Goal: Find specific page/section: Find specific page/section

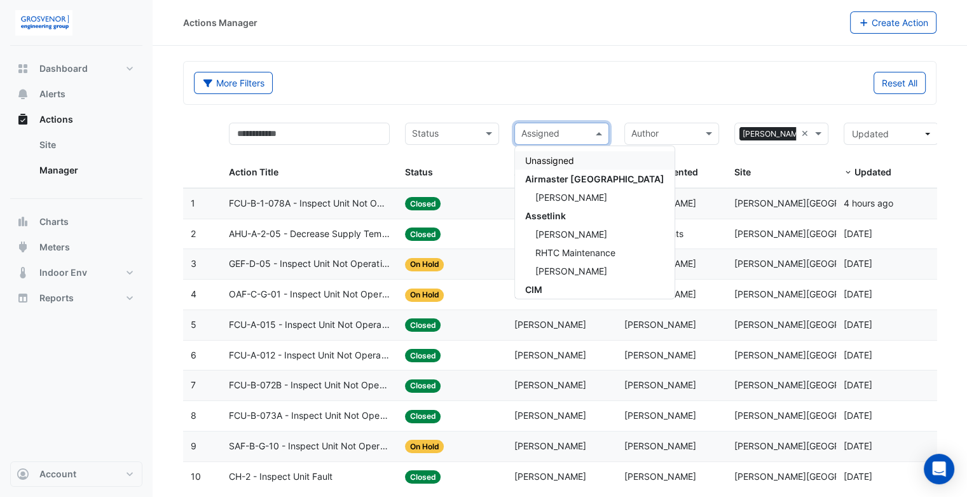
click at [602, 136] on span at bounding box center [601, 134] width 16 height 15
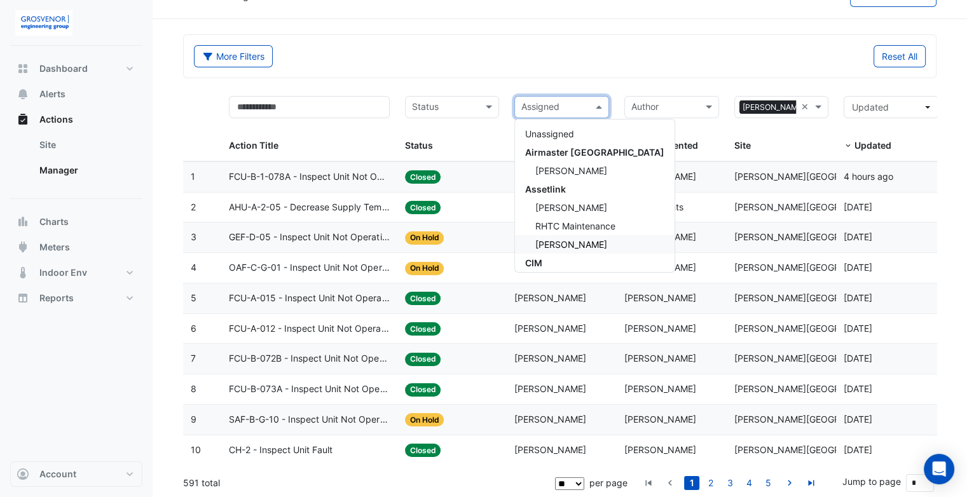
click at [570, 242] on span "[PERSON_NAME]" at bounding box center [572, 244] width 72 height 11
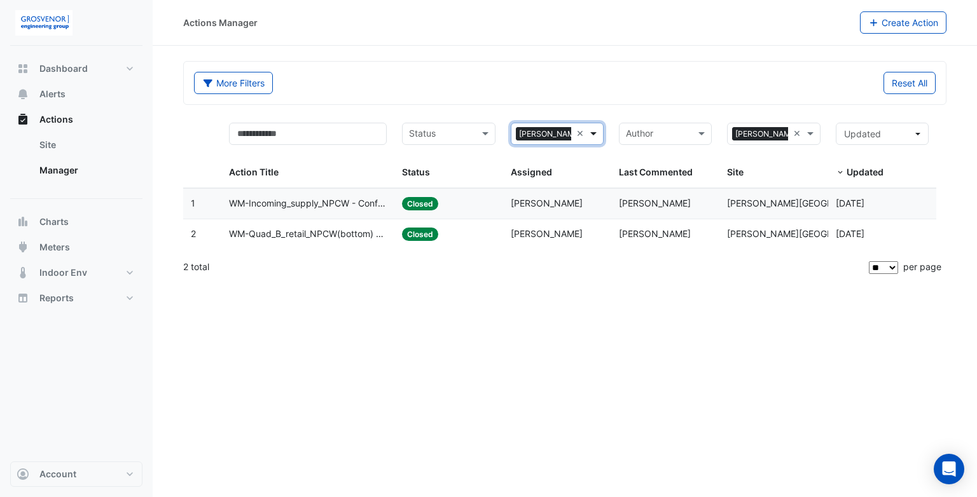
click at [597, 133] on span at bounding box center [595, 134] width 16 height 15
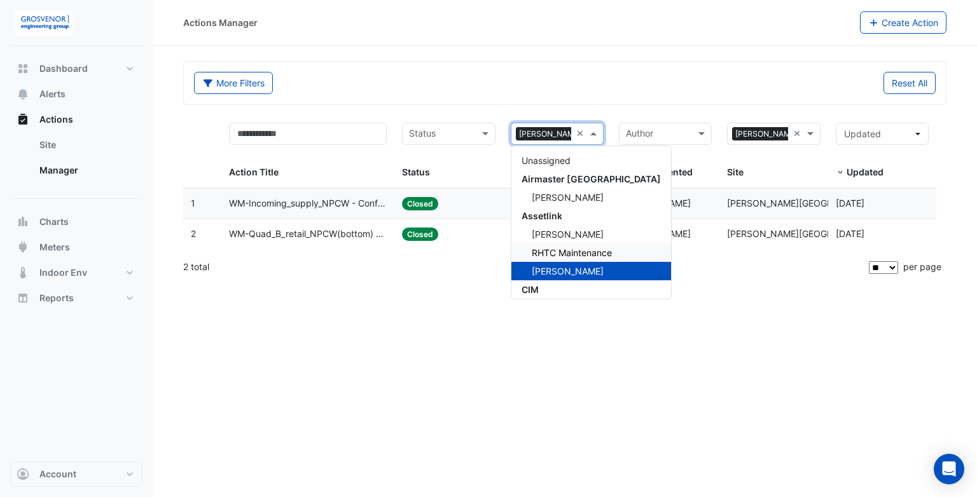
click at [552, 253] on span "RHTC Maintenance" at bounding box center [572, 252] width 80 height 11
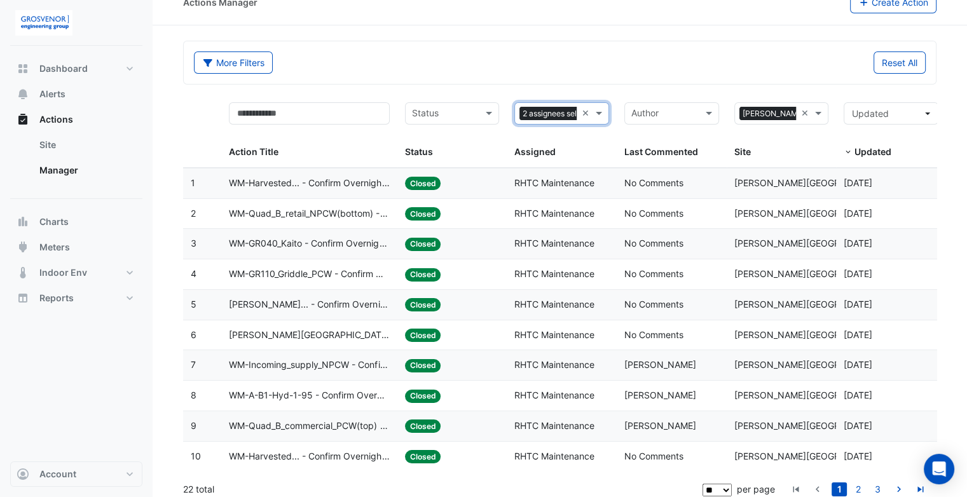
scroll to position [27, 0]
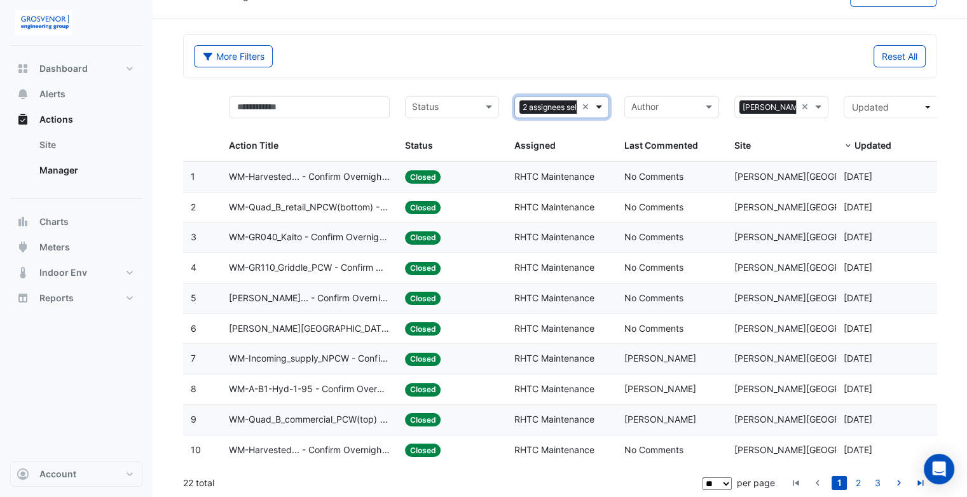
click at [599, 109] on span at bounding box center [601, 107] width 16 height 15
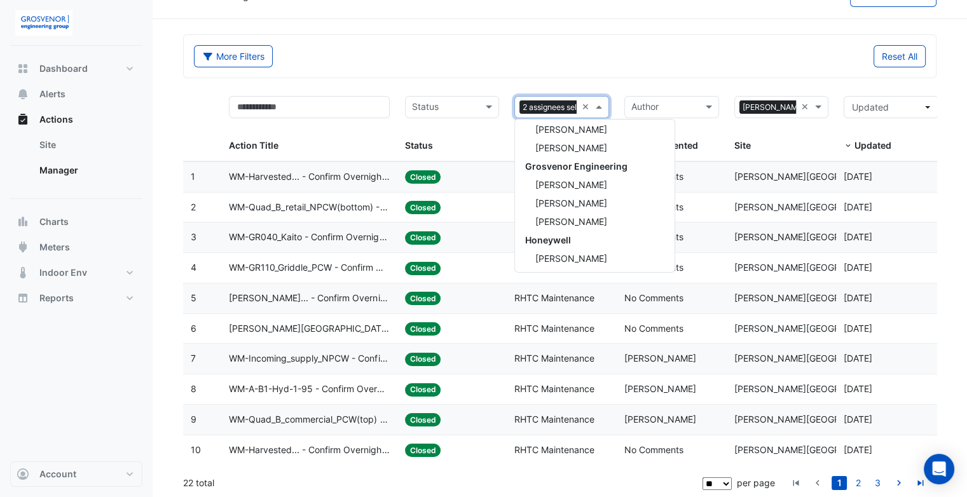
scroll to position [318, 0]
click at [511, 57] on div "More Filters" at bounding box center [373, 56] width 374 height 22
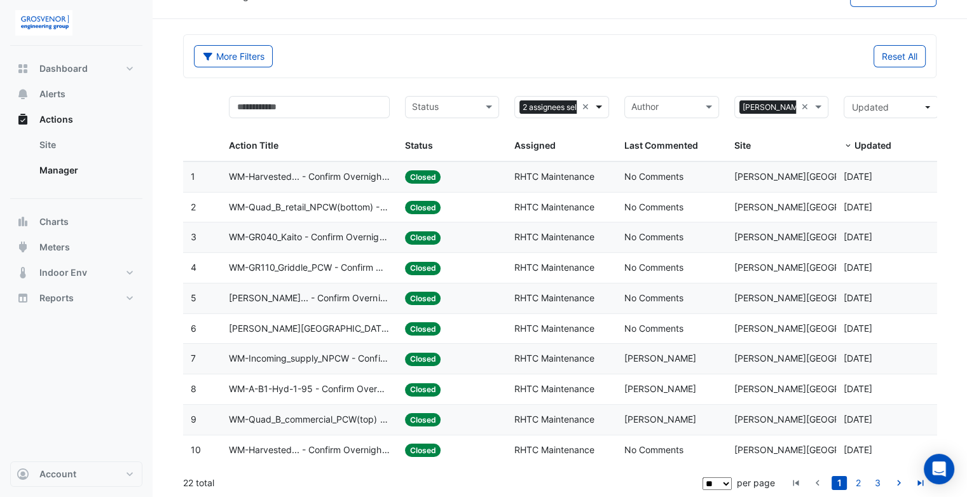
click at [600, 106] on span at bounding box center [601, 107] width 16 height 15
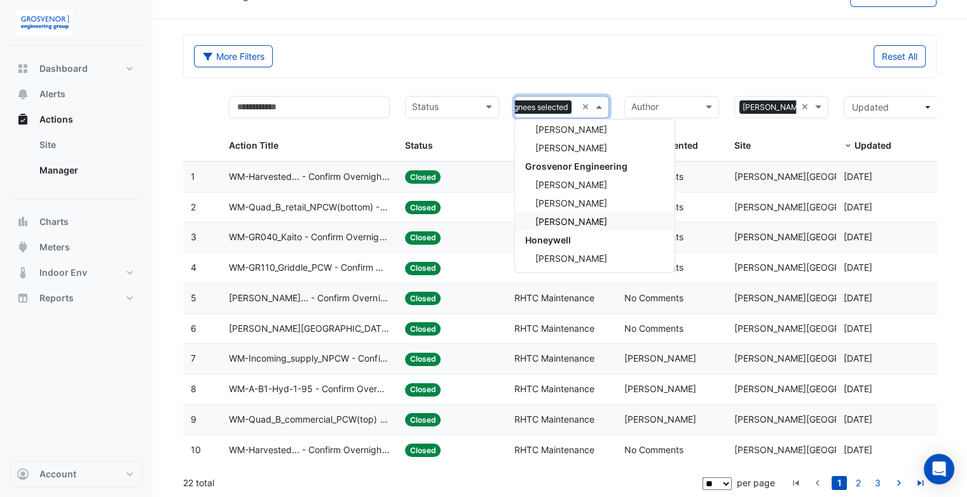
click at [567, 218] on span "[PERSON_NAME]" at bounding box center [572, 221] width 72 height 11
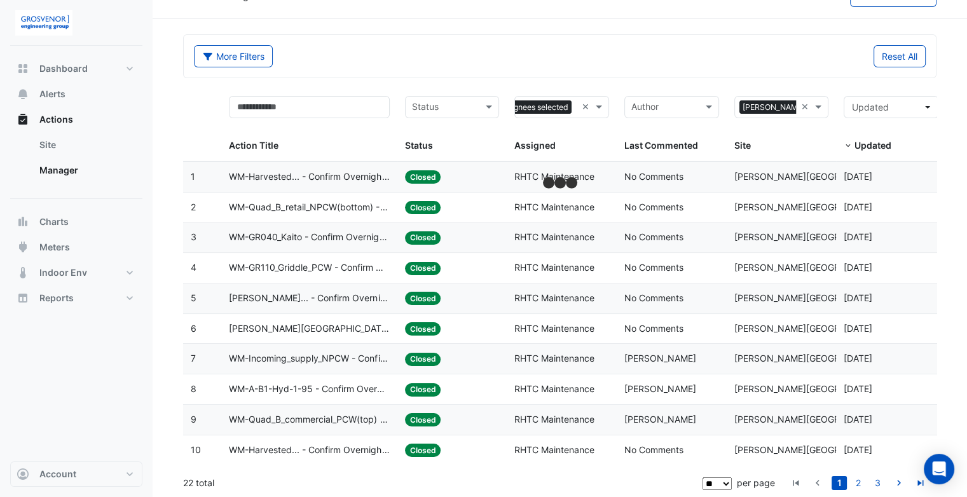
click at [474, 48] on div "More Filters" at bounding box center [373, 56] width 374 height 22
